Goal: Navigation & Orientation: Find specific page/section

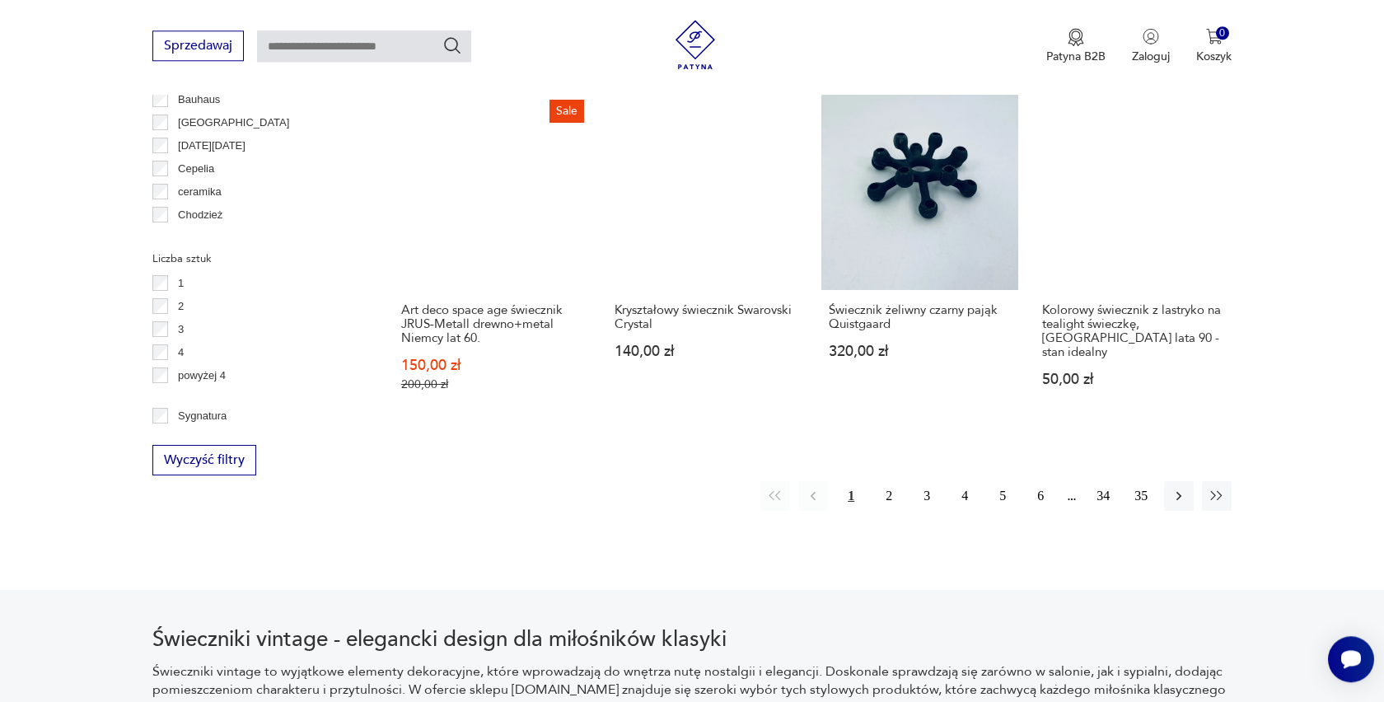
scroll to position [1621, 0]
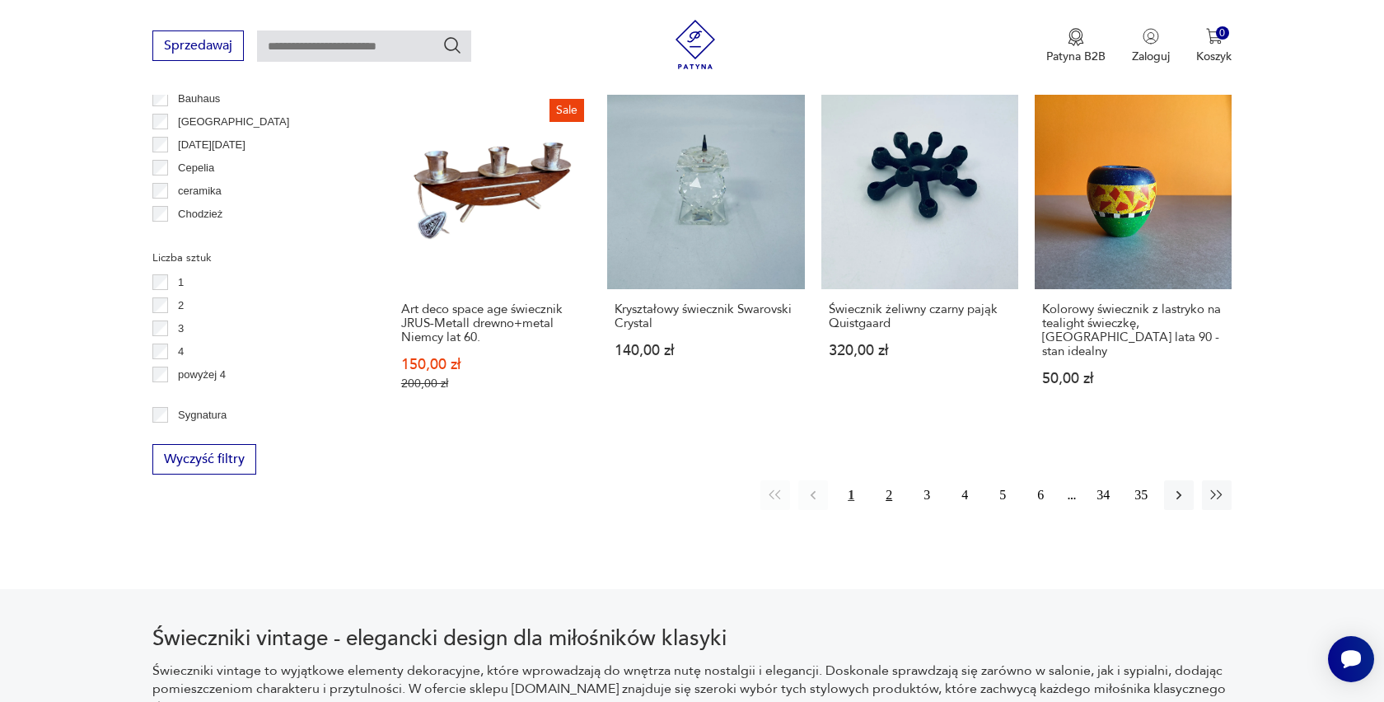
click at [888, 494] on button "2" at bounding box center [889, 495] width 30 height 30
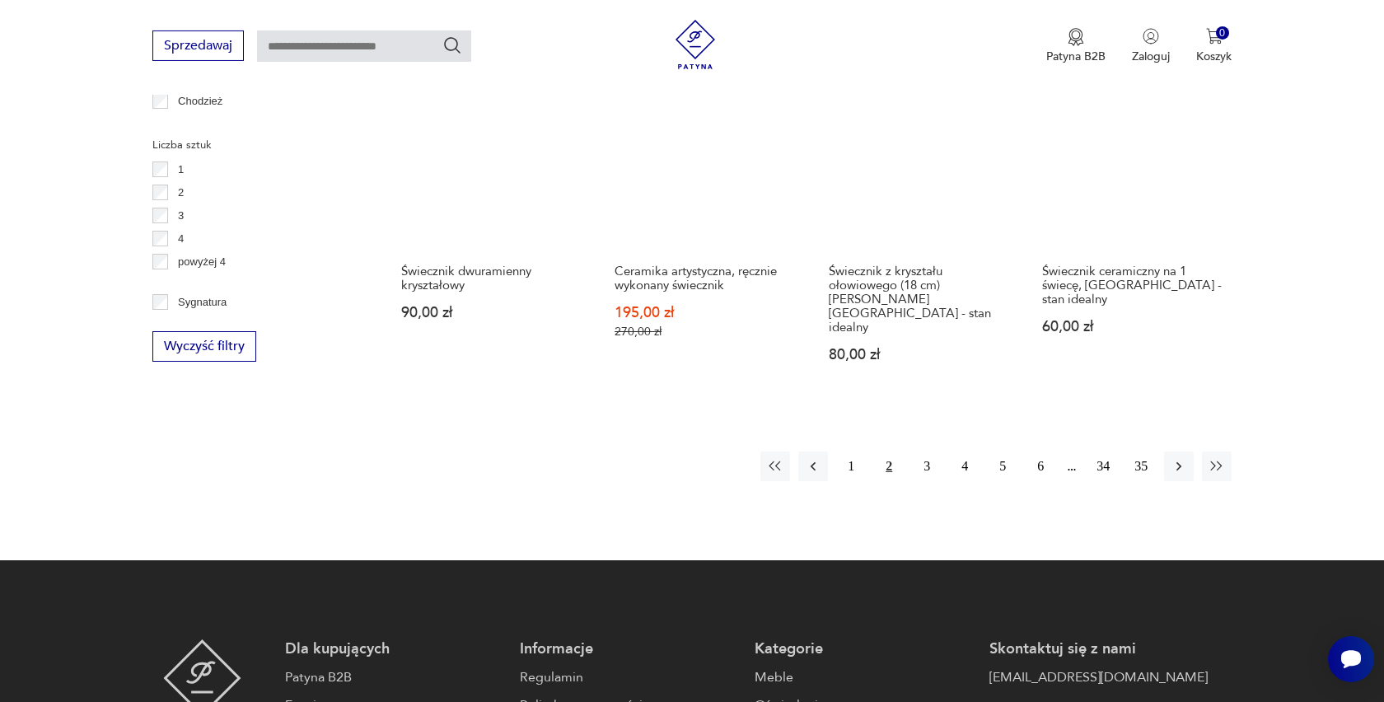
scroll to position [1846, 0]
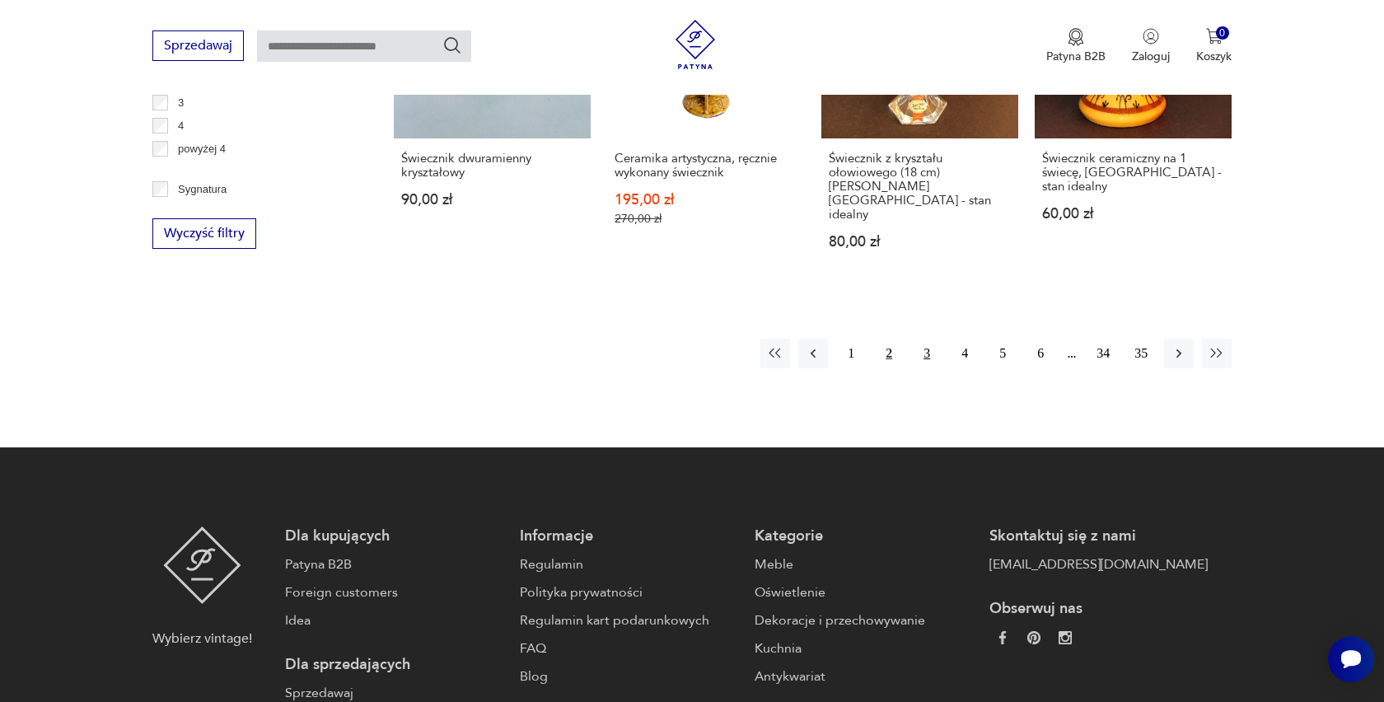
click at [925, 338] on button "3" at bounding box center [927, 353] width 30 height 30
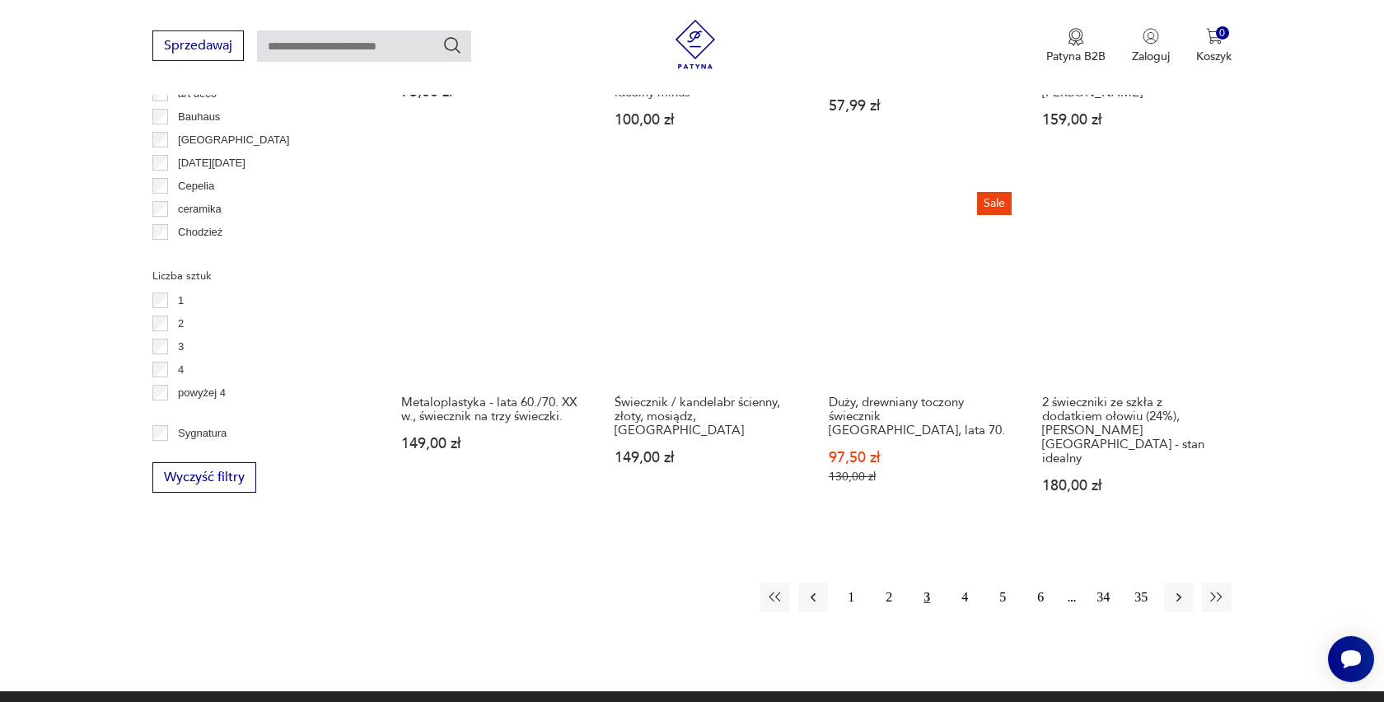
scroll to position [1659, 0]
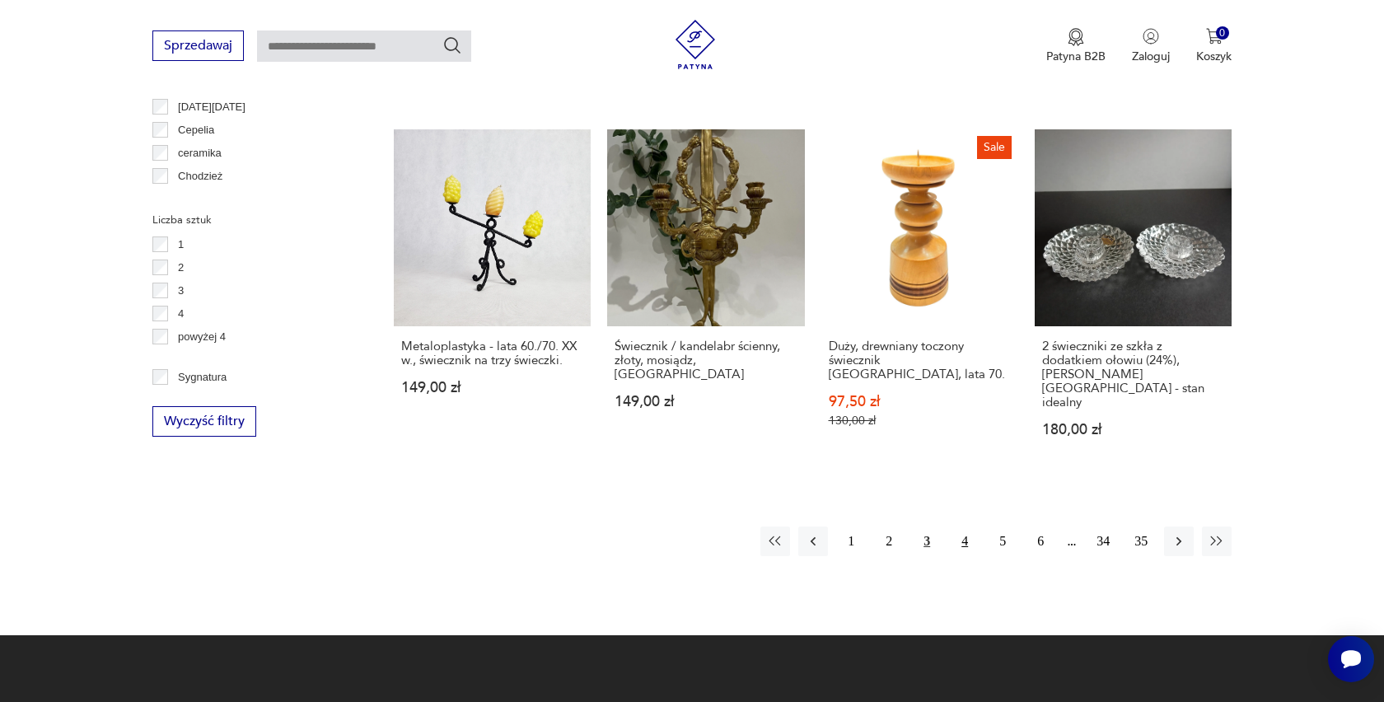
click at [964, 526] on button "4" at bounding box center [965, 541] width 30 height 30
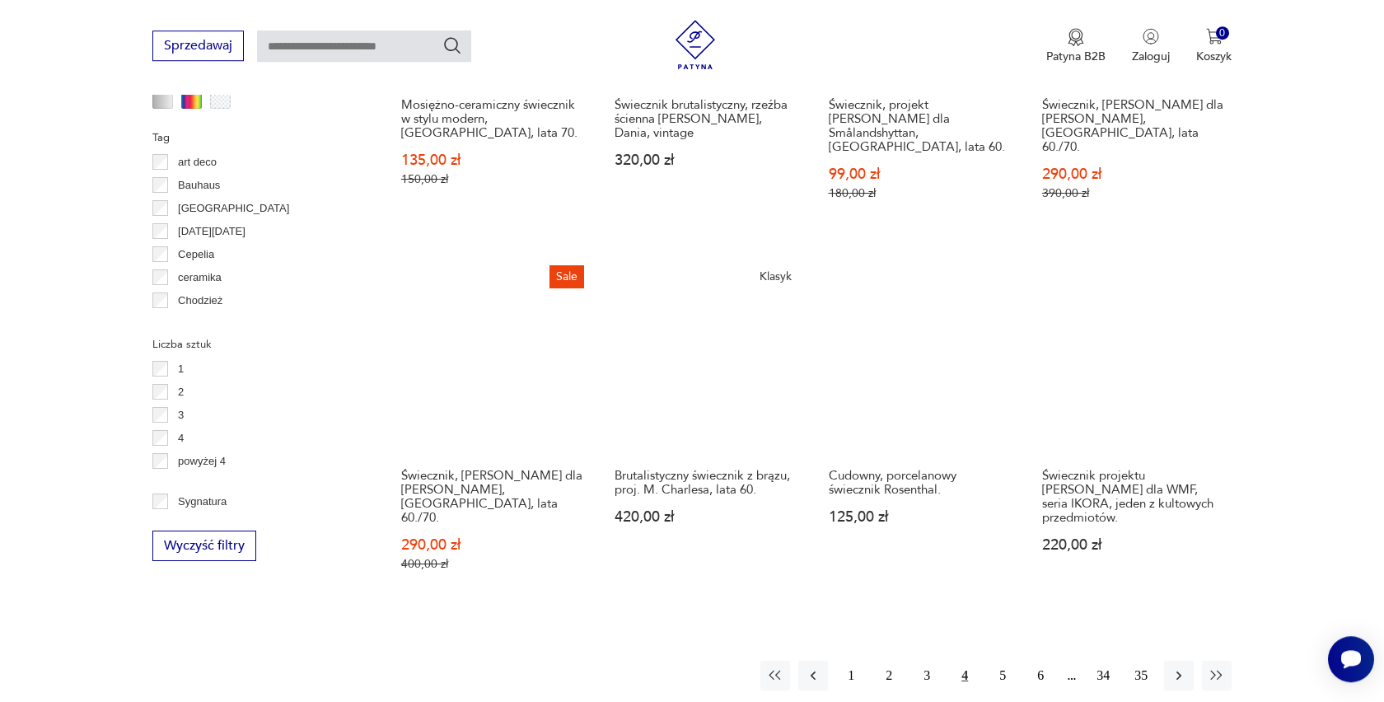
scroll to position [1565, 0]
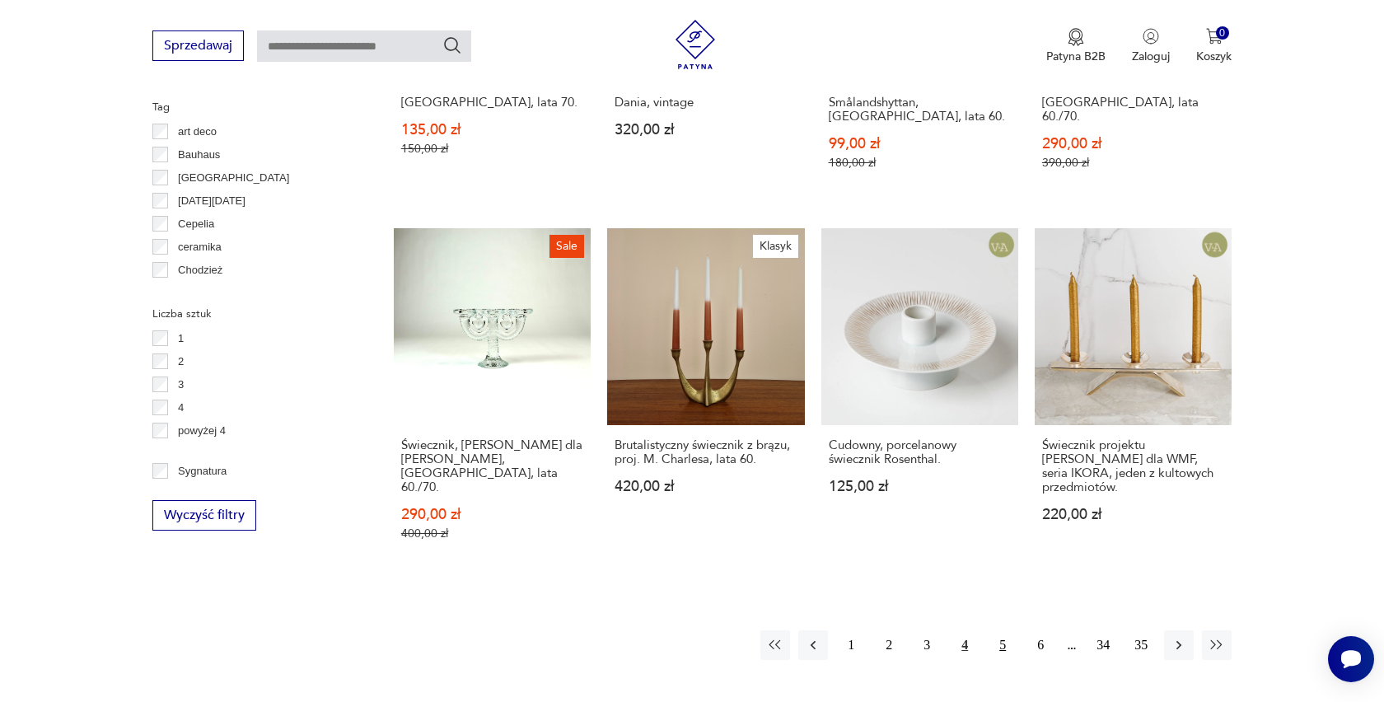
click at [1001, 630] on button "5" at bounding box center [1002, 645] width 30 height 30
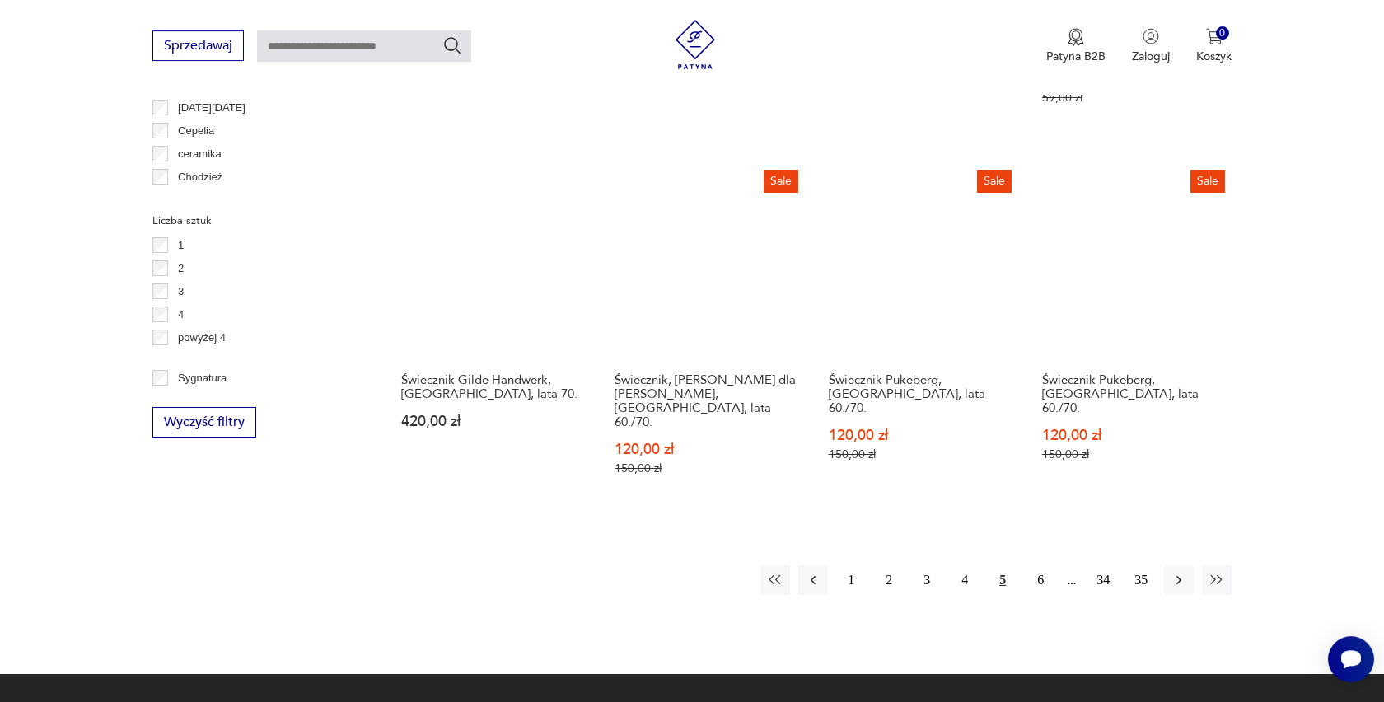
scroll to position [1659, 0]
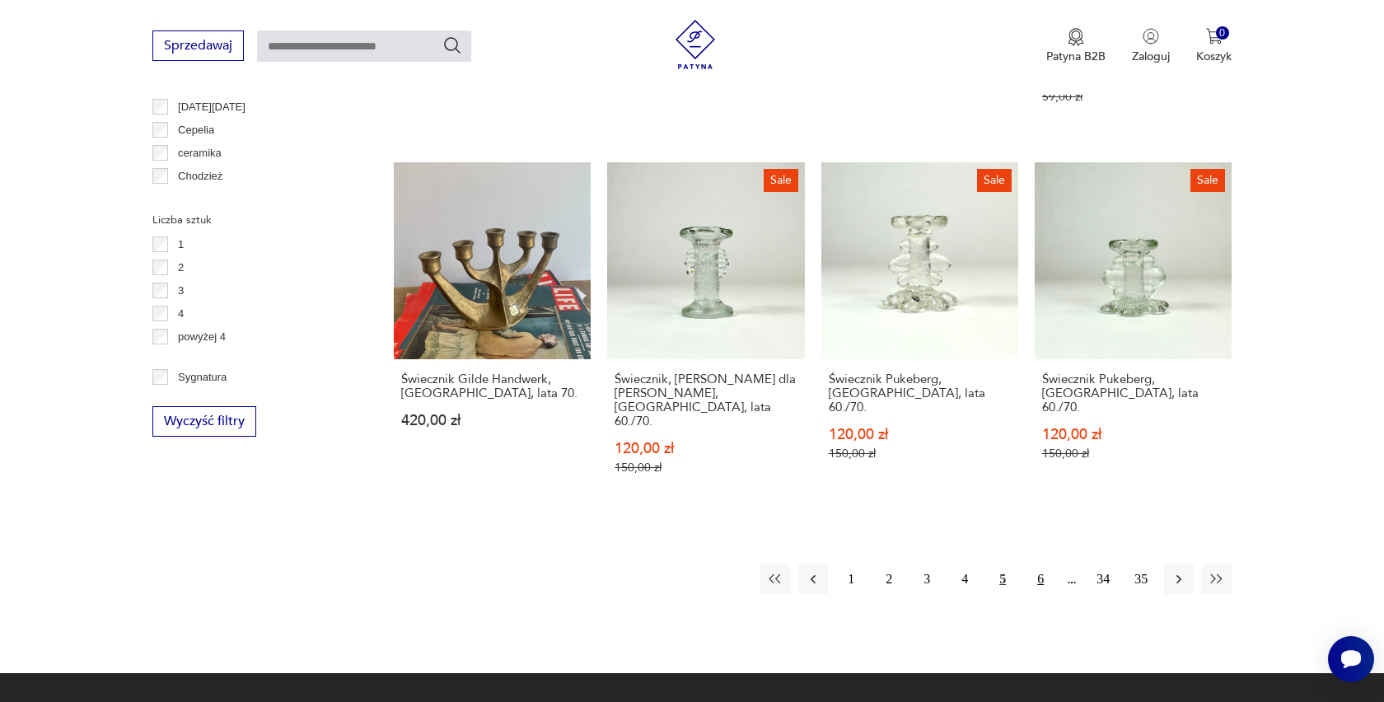
click at [1039, 564] on button "6" at bounding box center [1040, 579] width 30 height 30
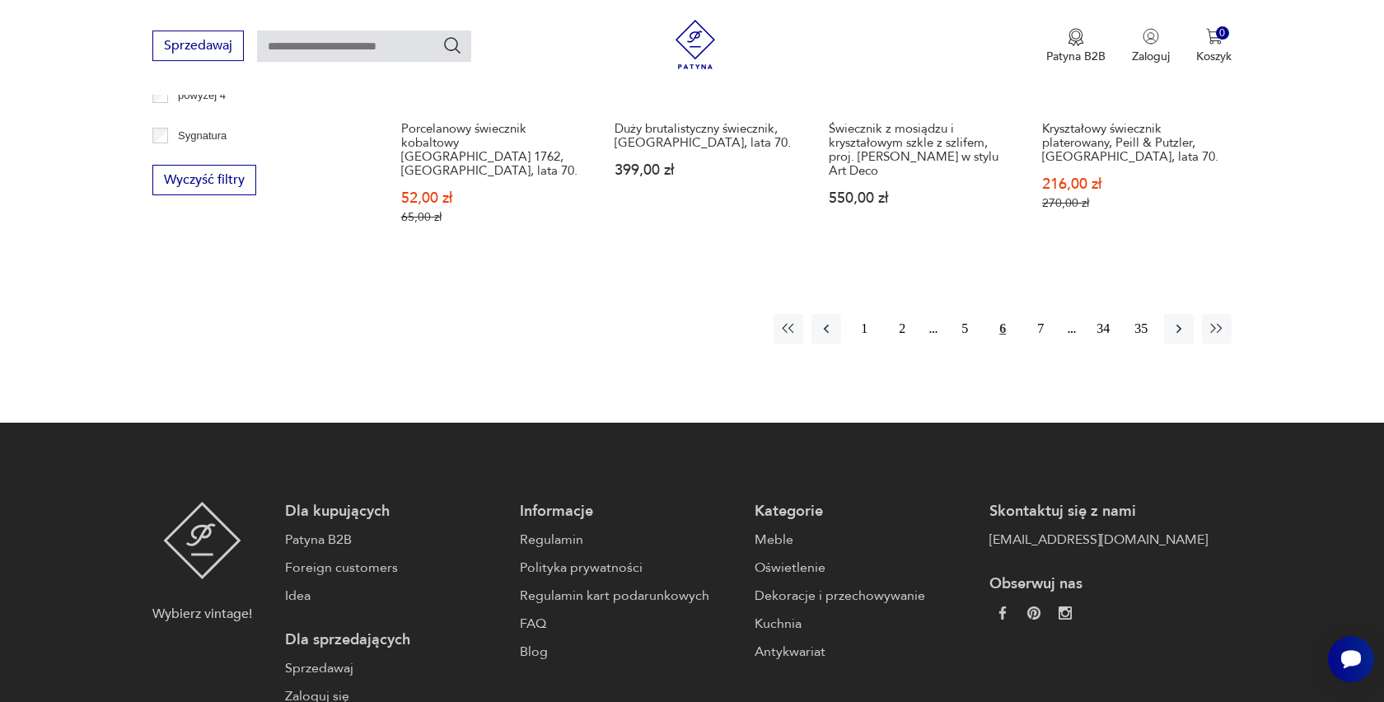
scroll to position [1940, 0]
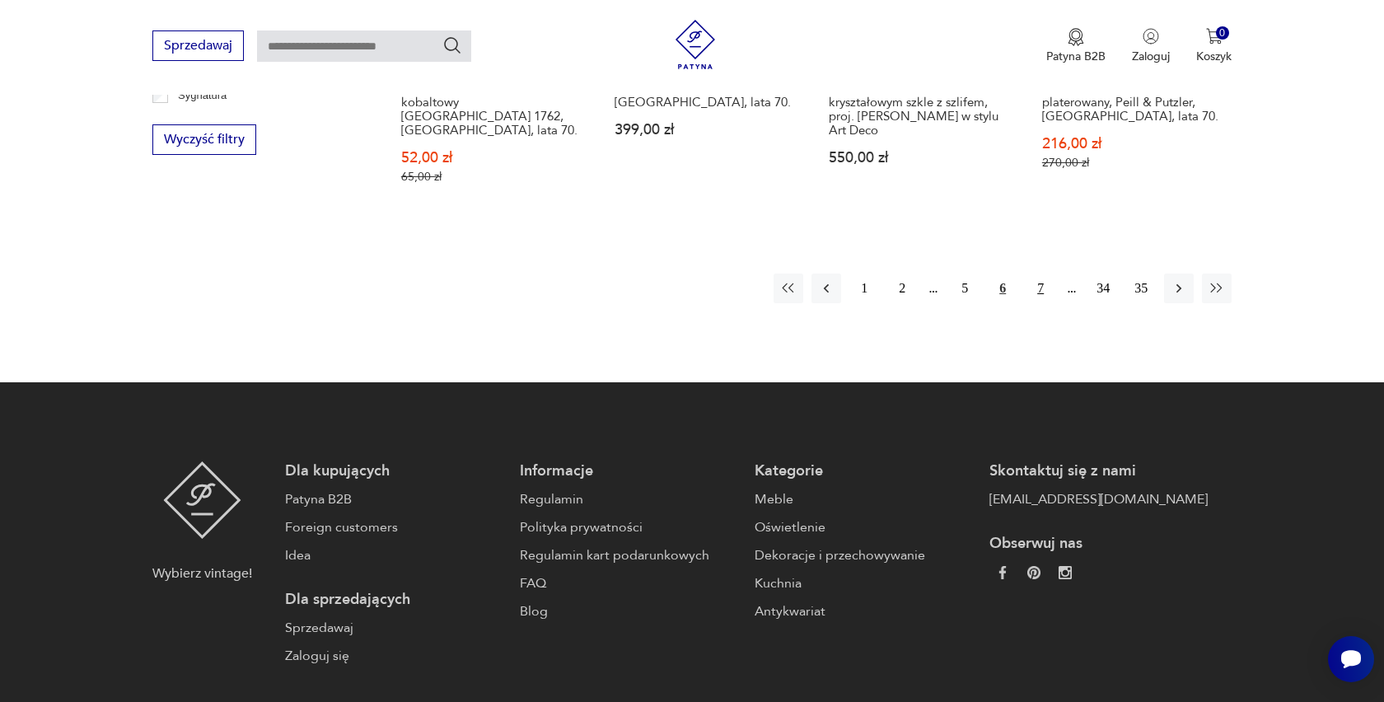
click at [1036, 273] on button "7" at bounding box center [1040, 288] width 30 height 30
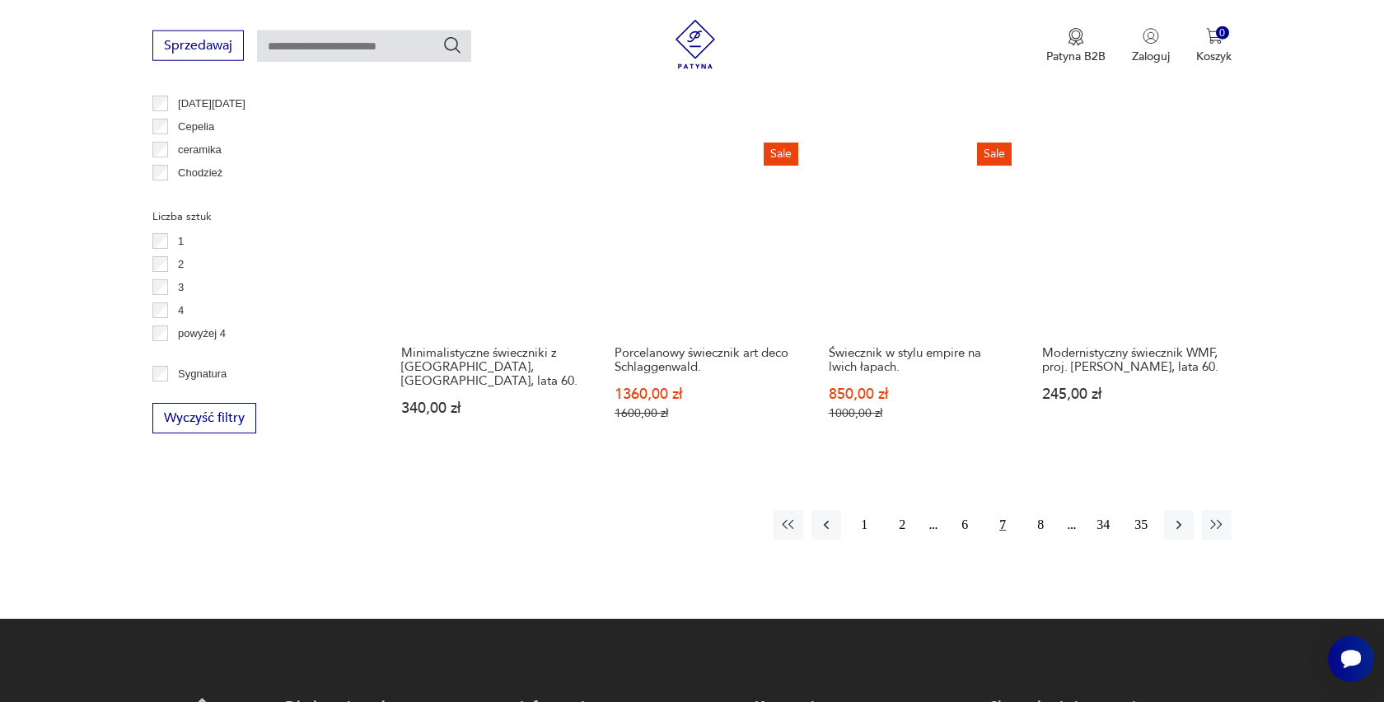
scroll to position [1846, 0]
